Goal: Navigation & Orientation: Find specific page/section

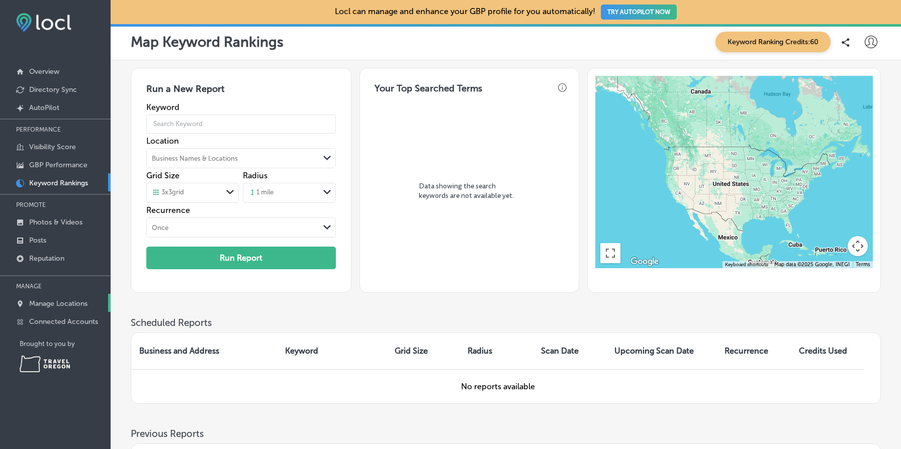
click at [86, 305] on p "Manage Locations" at bounding box center [58, 304] width 58 height 9
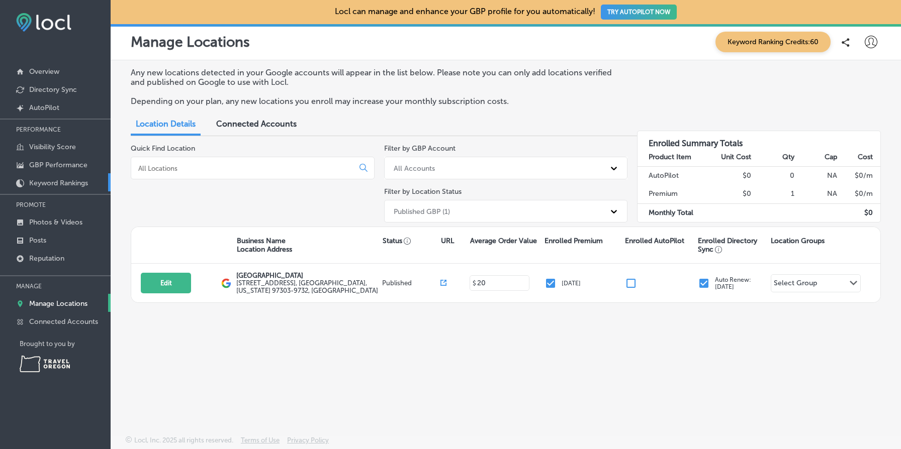
click at [64, 180] on p "Keyword Rankings" at bounding box center [58, 183] width 59 height 9
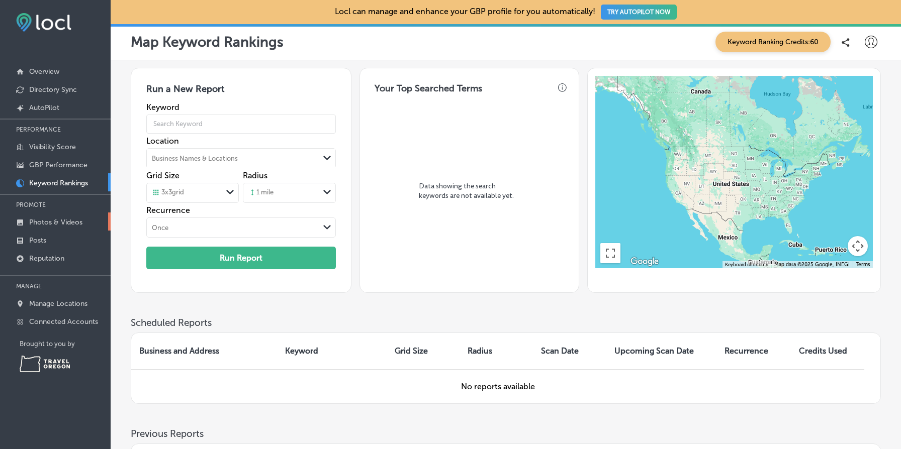
click at [57, 225] on p "Photos & Videos" at bounding box center [55, 222] width 53 height 9
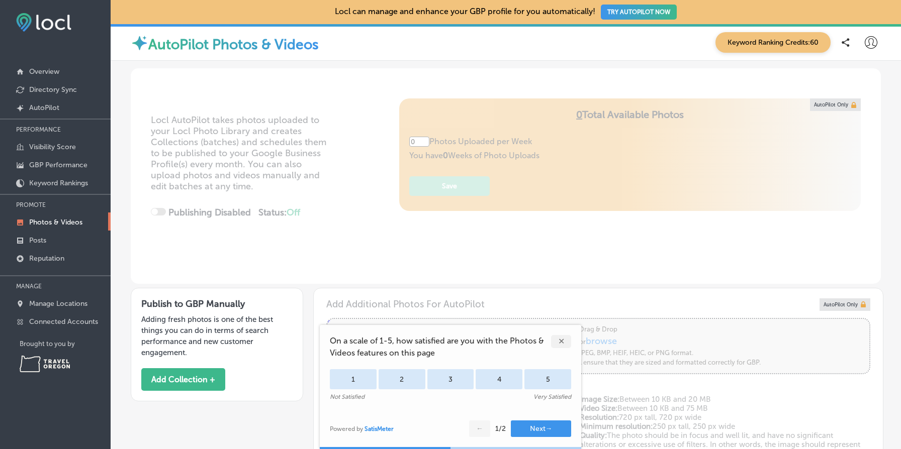
type input "5"
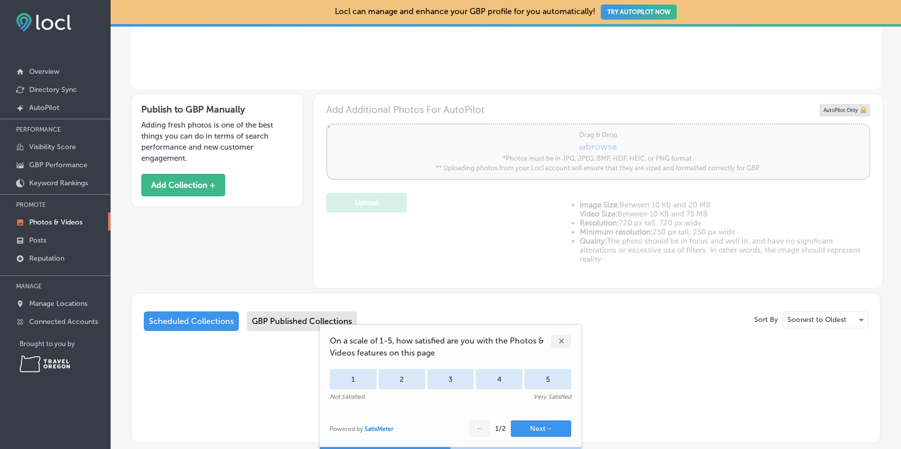
scroll to position [257, 0]
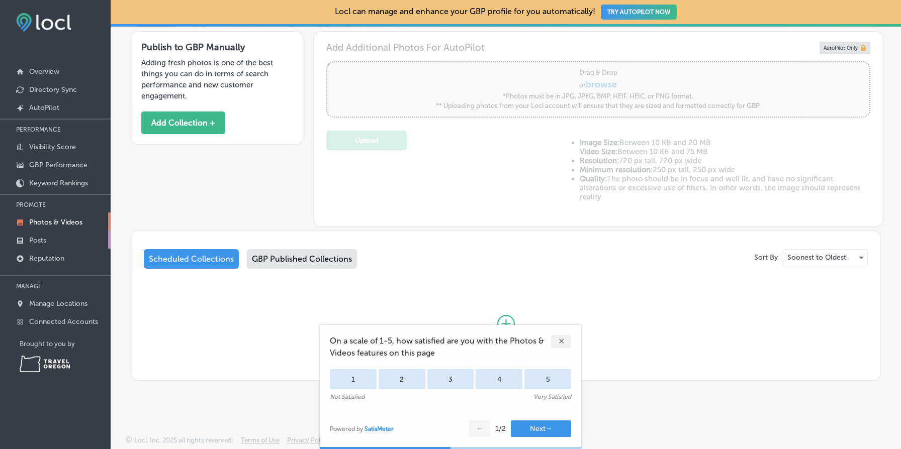
click at [56, 239] on link "Posts" at bounding box center [55, 240] width 111 height 18
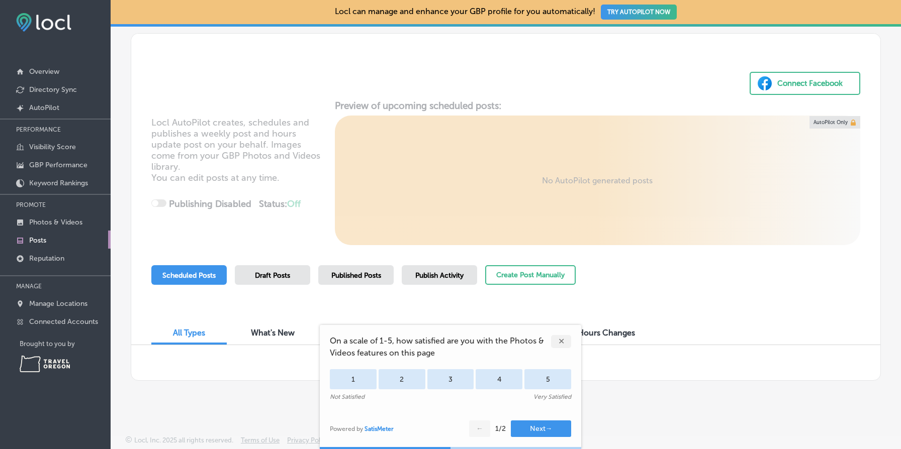
scroll to position [36, 0]
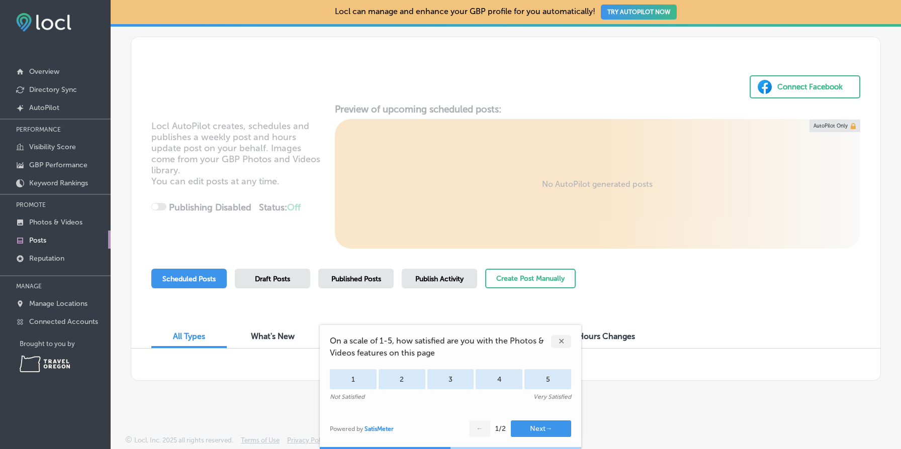
click at [345, 270] on div "Published Posts" at bounding box center [355, 279] width 75 height 20
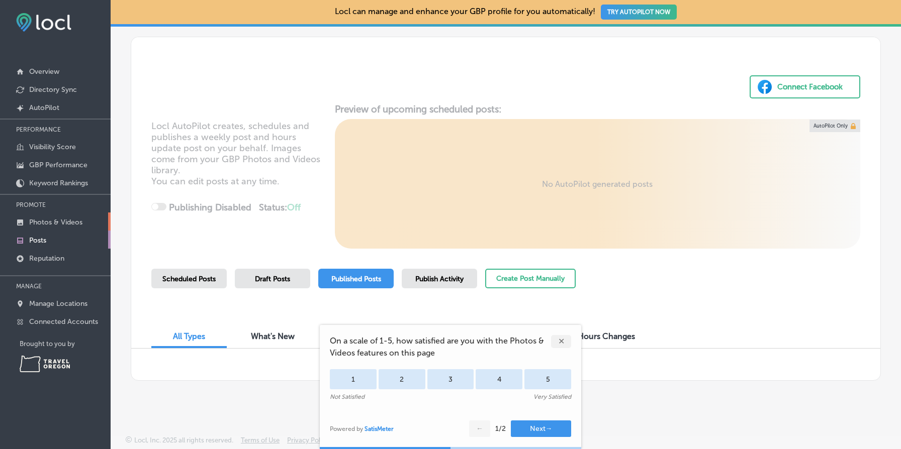
click at [73, 219] on p "Photos & Videos" at bounding box center [55, 222] width 53 height 9
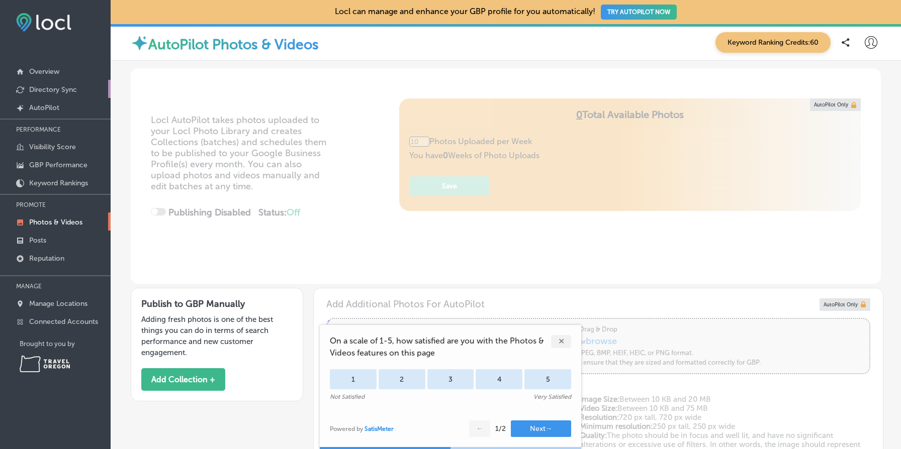
click at [67, 94] on link "Directory Sync" at bounding box center [55, 89] width 111 height 18
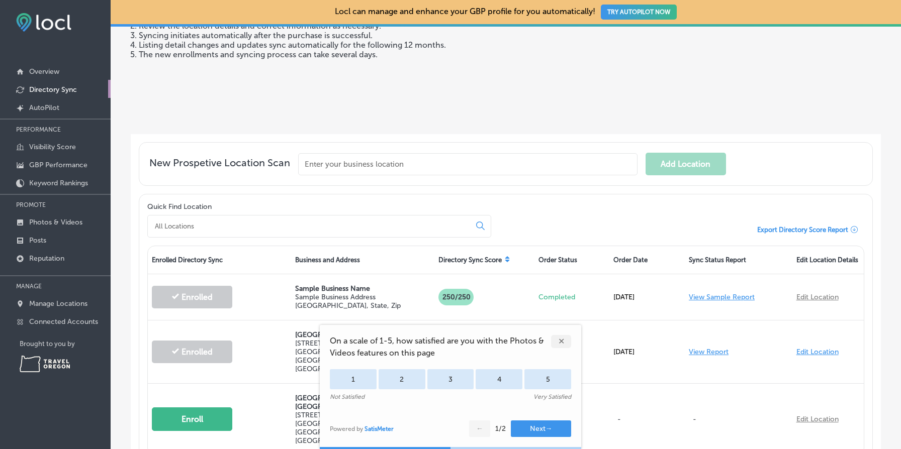
scroll to position [189, 0]
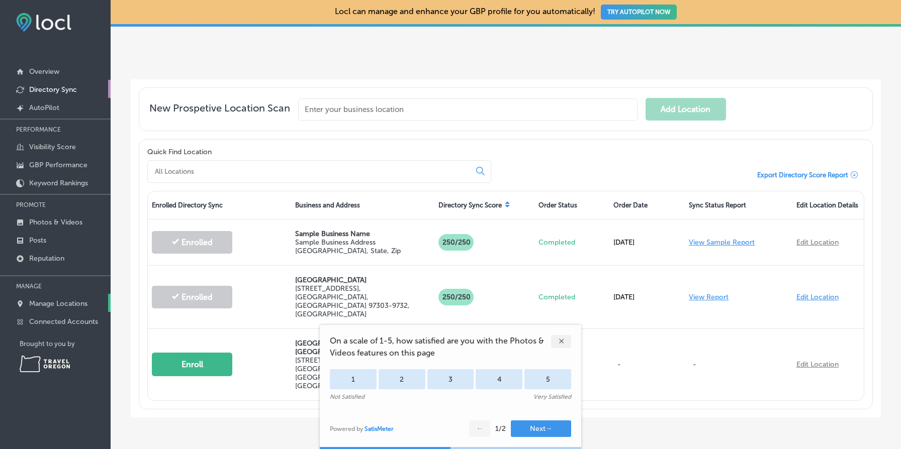
click at [47, 305] on p "Manage Locations" at bounding box center [58, 304] width 58 height 9
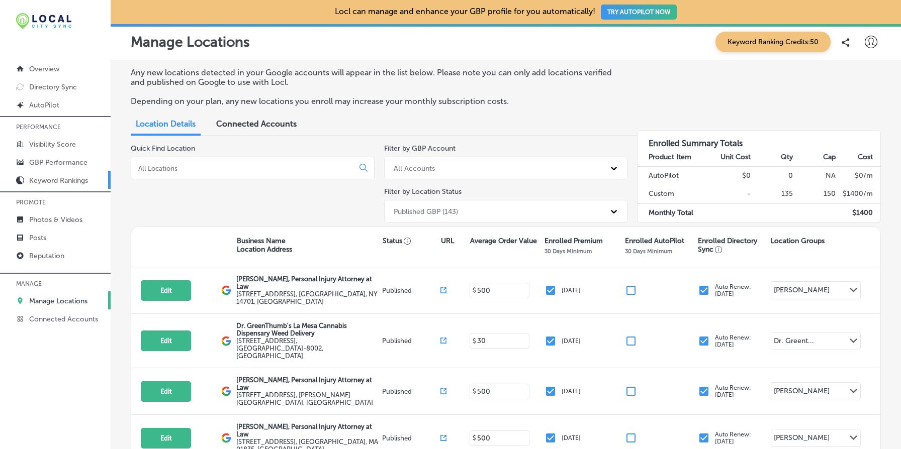
click at [66, 177] on p "Keyword Rankings" at bounding box center [58, 180] width 59 height 9
click at [77, 178] on p "Keyword Rankings" at bounding box center [58, 180] width 59 height 9
click at [70, 162] on p "GBP Performance" at bounding box center [58, 162] width 58 height 9
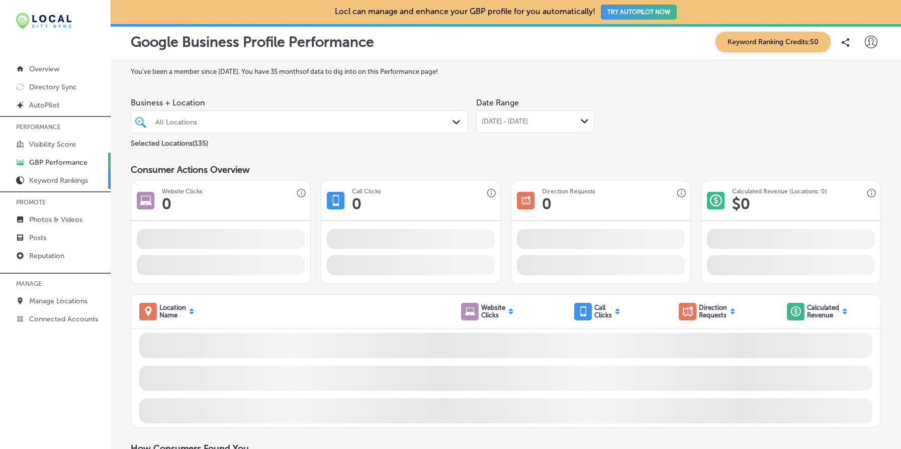
click at [77, 180] on p "Keyword Rankings" at bounding box center [58, 180] width 59 height 9
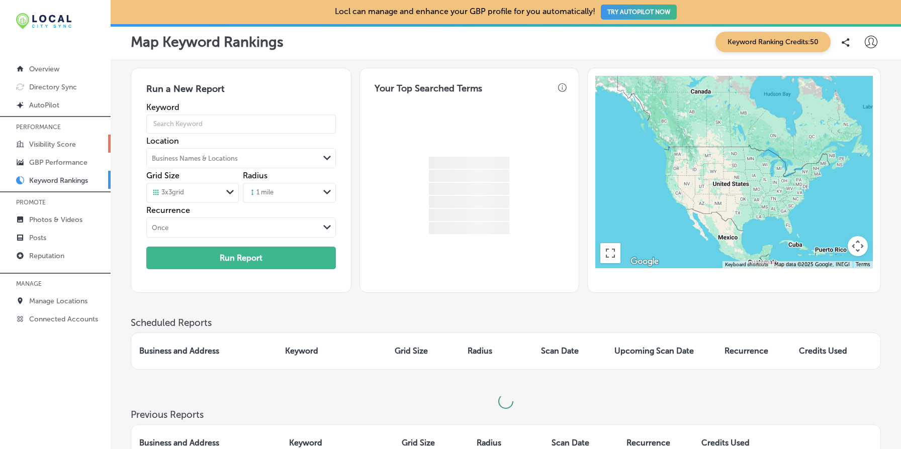
click at [63, 145] on p "Visibility Score" at bounding box center [52, 144] width 47 height 9
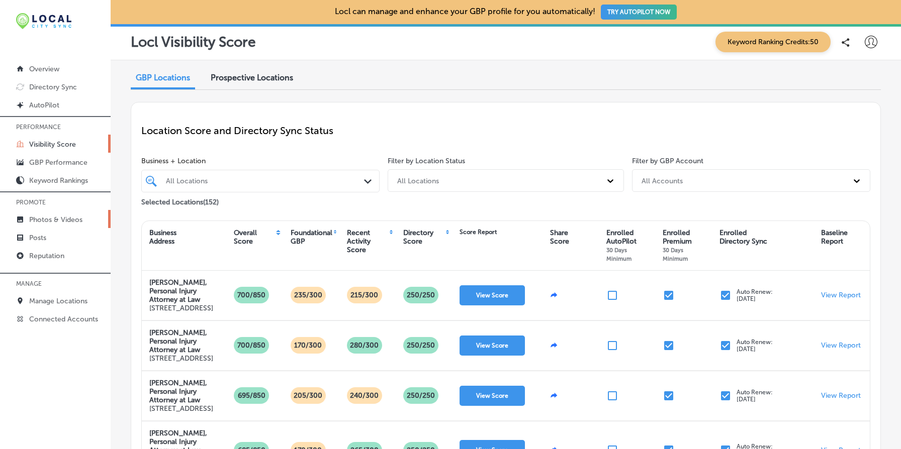
click at [69, 216] on p "Photos & Videos" at bounding box center [55, 220] width 53 height 9
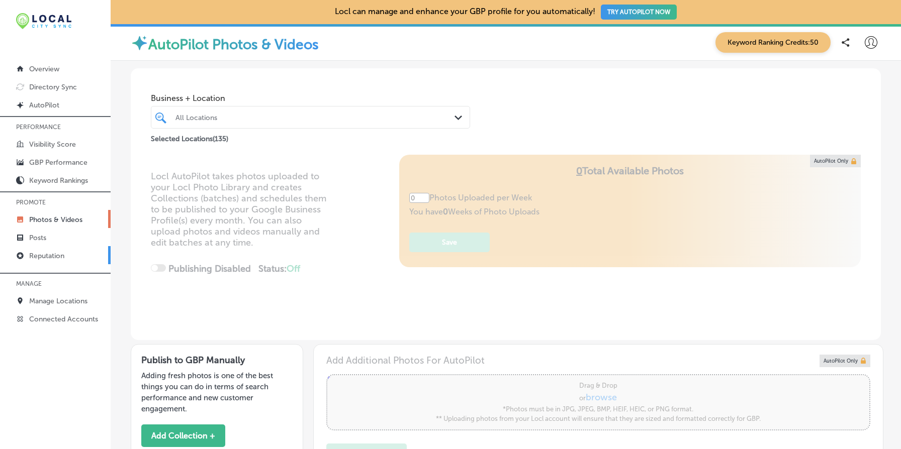
type input "5"
click at [54, 239] on link "Posts" at bounding box center [55, 237] width 111 height 18
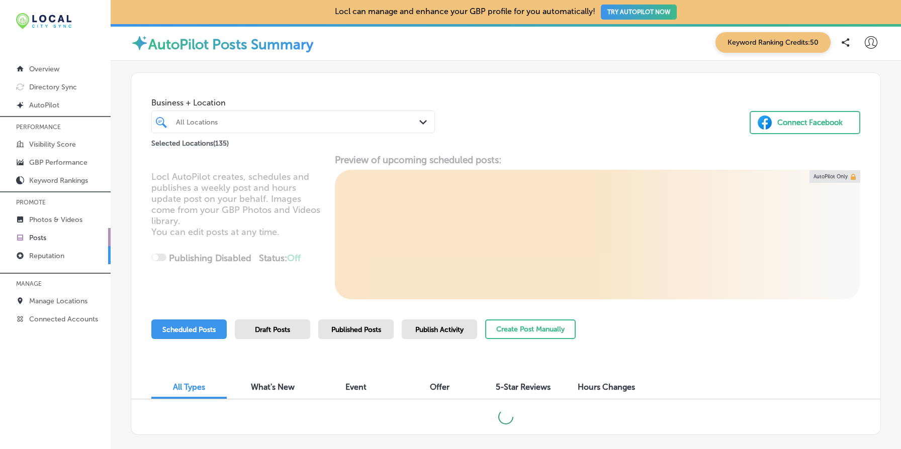
click at [64, 252] on p "Reputation" at bounding box center [46, 256] width 35 height 9
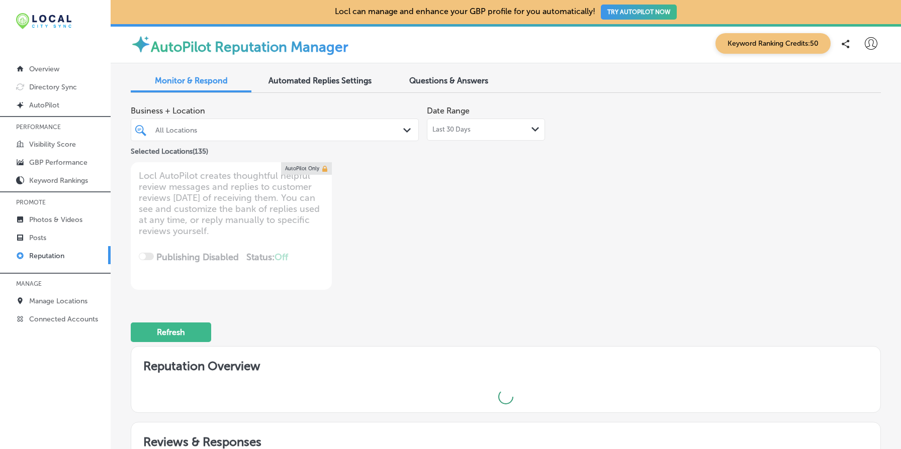
click at [395, 212] on div "Business + Location All Locations Path Created with Sketch. Selected Locations …" at bounding box center [356, 195] width 450 height 189
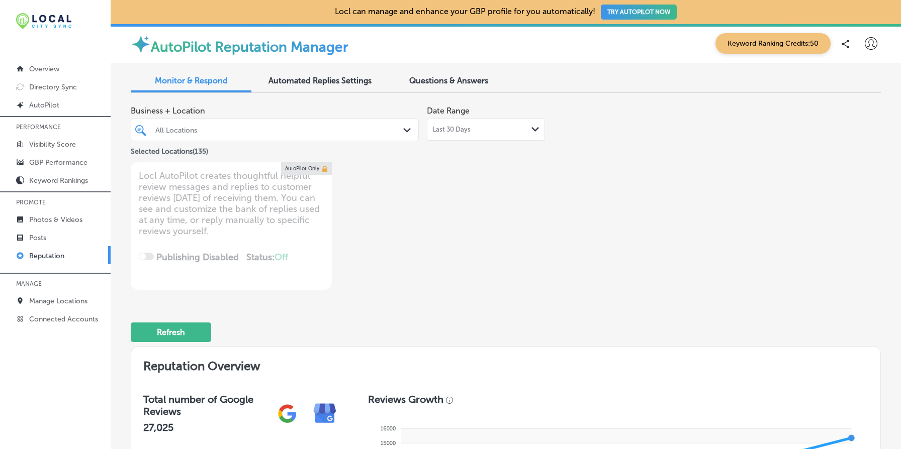
click at [40, 252] on p "Reputation" at bounding box center [46, 256] width 35 height 9
type textarea "x"
click at [54, 237] on link "Posts" at bounding box center [55, 237] width 111 height 18
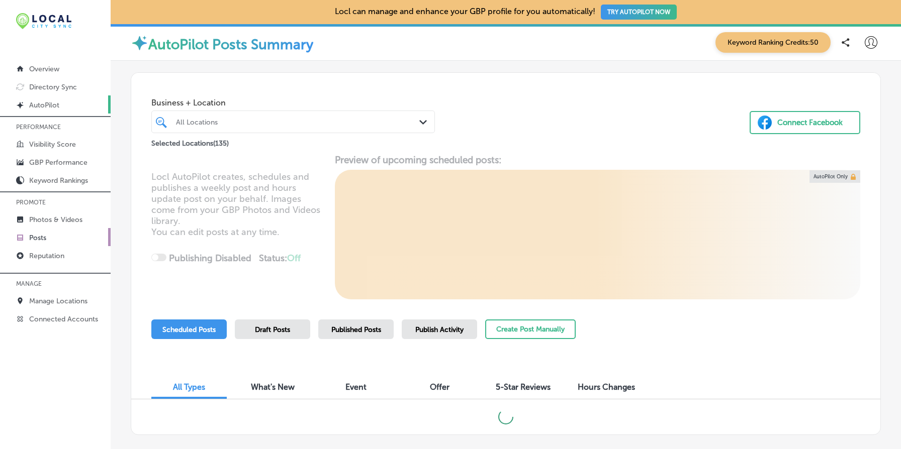
click at [69, 100] on link "Created by potrace 1.10, written by [PERSON_NAME] [DATE]-[DATE] AutoPilot" at bounding box center [55, 105] width 111 height 18
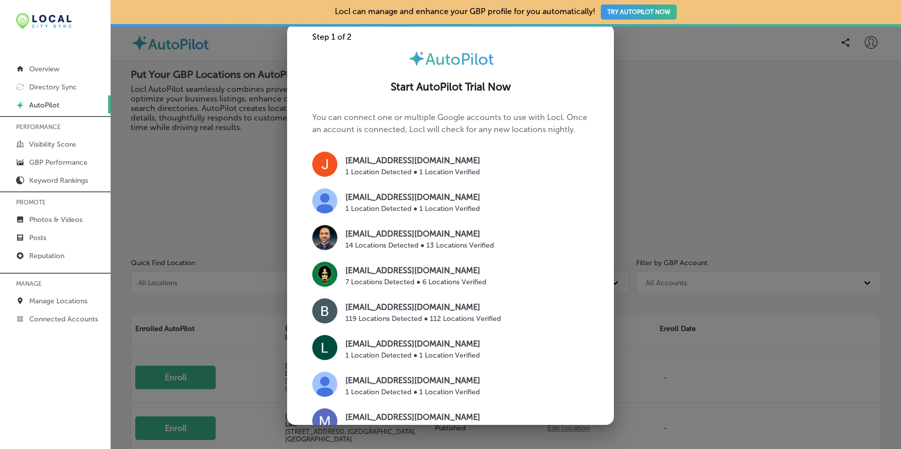
click at [181, 144] on div at bounding box center [450, 224] width 901 height 449
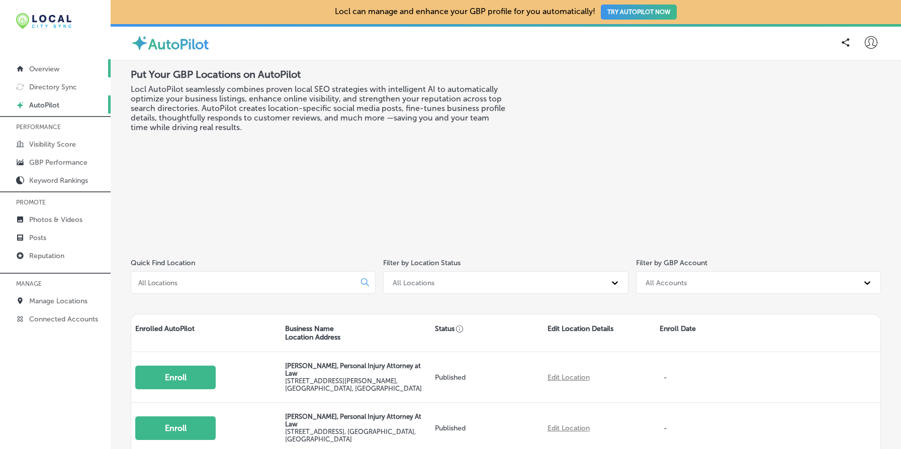
click at [63, 72] on link "Overview" at bounding box center [55, 68] width 111 height 18
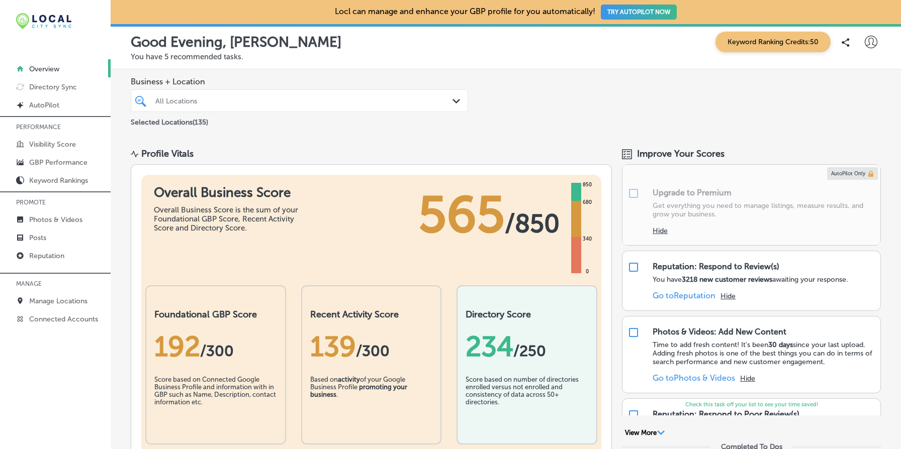
click at [599, 91] on div "Business + Location All Locations Path Created with Sketch. Selected Locations …" at bounding box center [506, 102] width 790 height 66
